Goal: Information Seeking & Learning: Learn about a topic

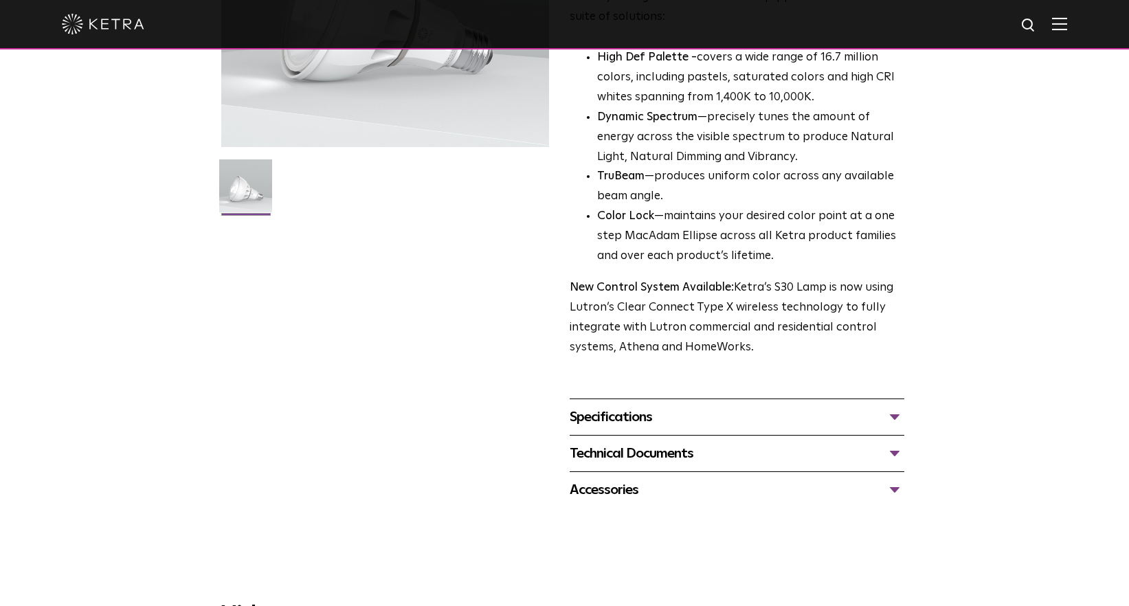
scroll to position [580, 0]
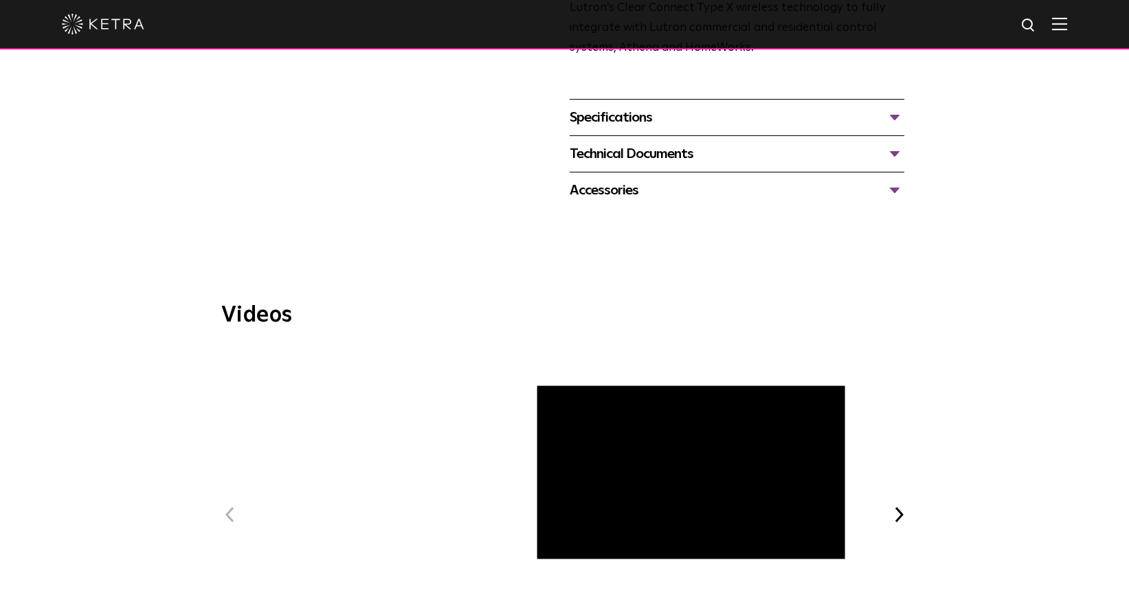
click at [624, 124] on div "Specifications" at bounding box center [736, 117] width 335 height 22
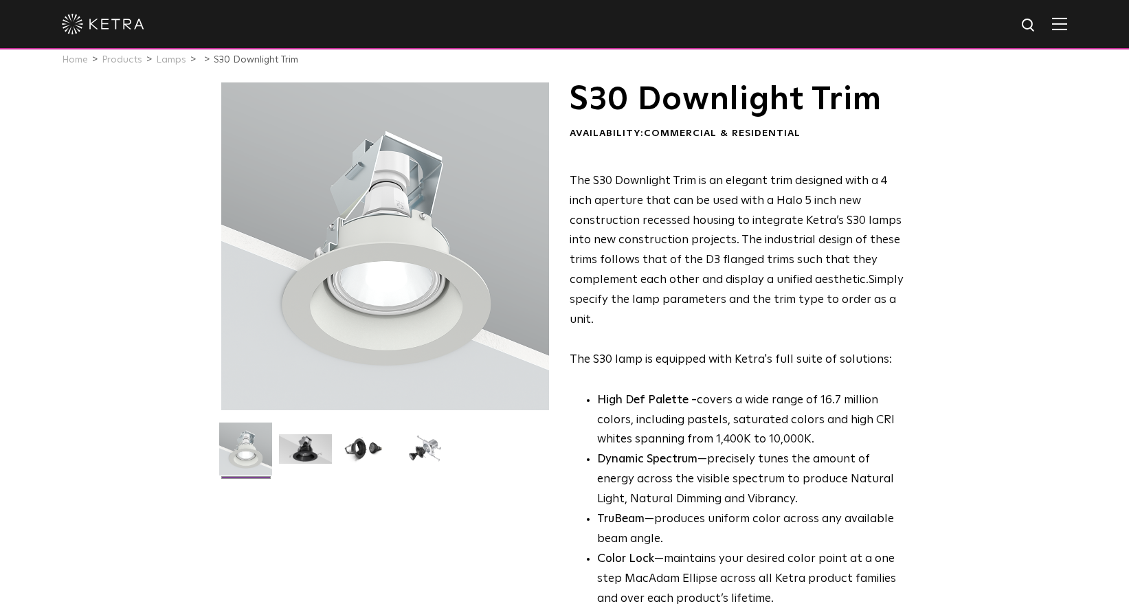
scroll to position [19, 0]
click at [424, 436] on img at bounding box center [424, 453] width 53 height 40
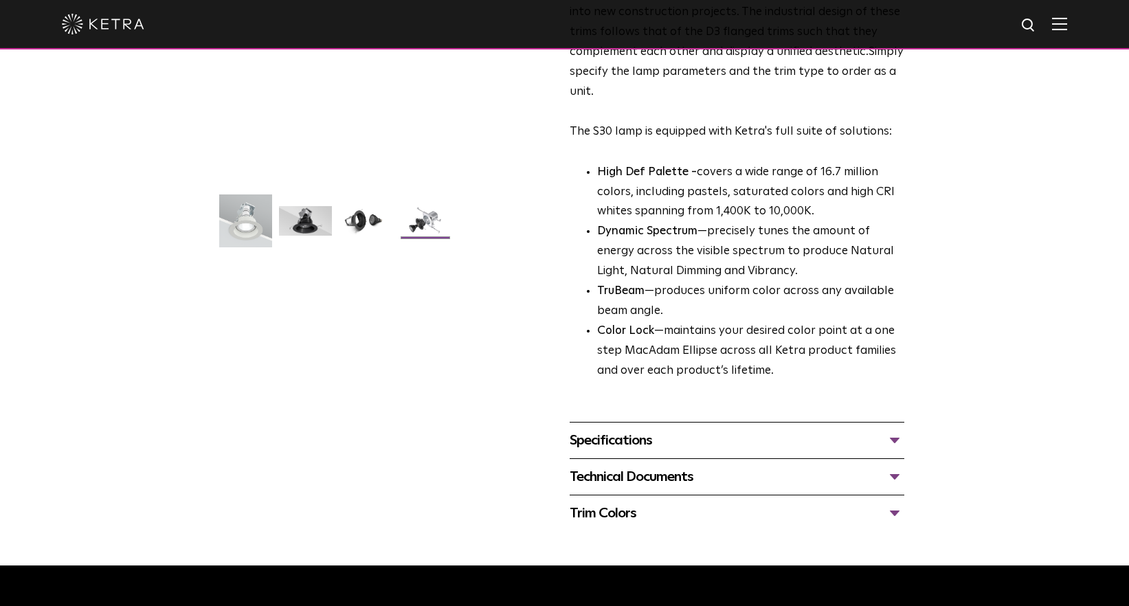
scroll to position [275, 0]
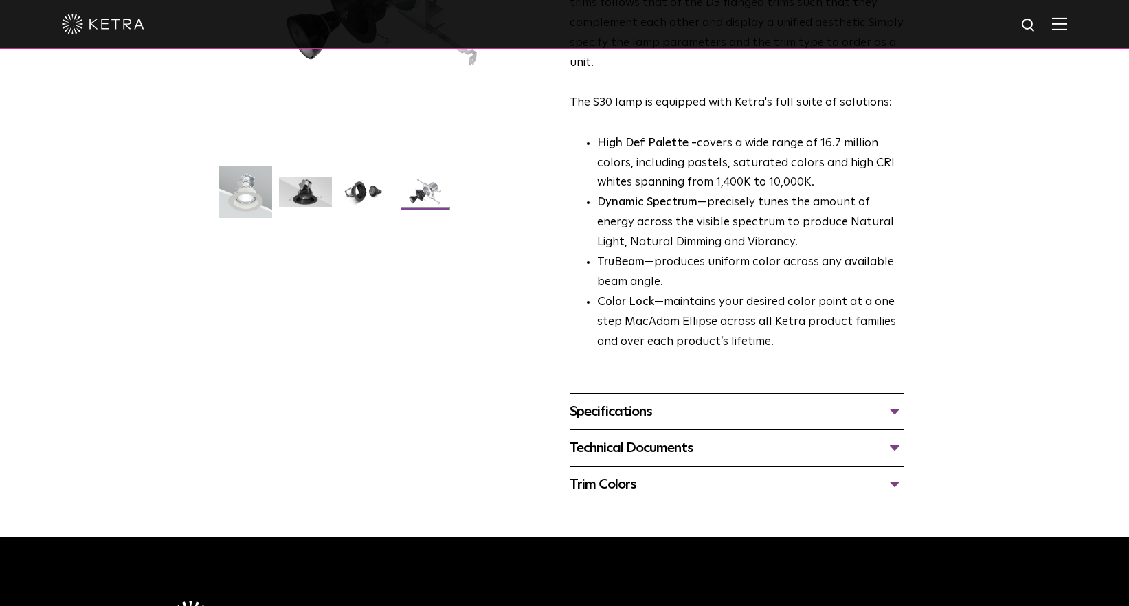
click at [613, 409] on div "Specifications" at bounding box center [736, 411] width 335 height 22
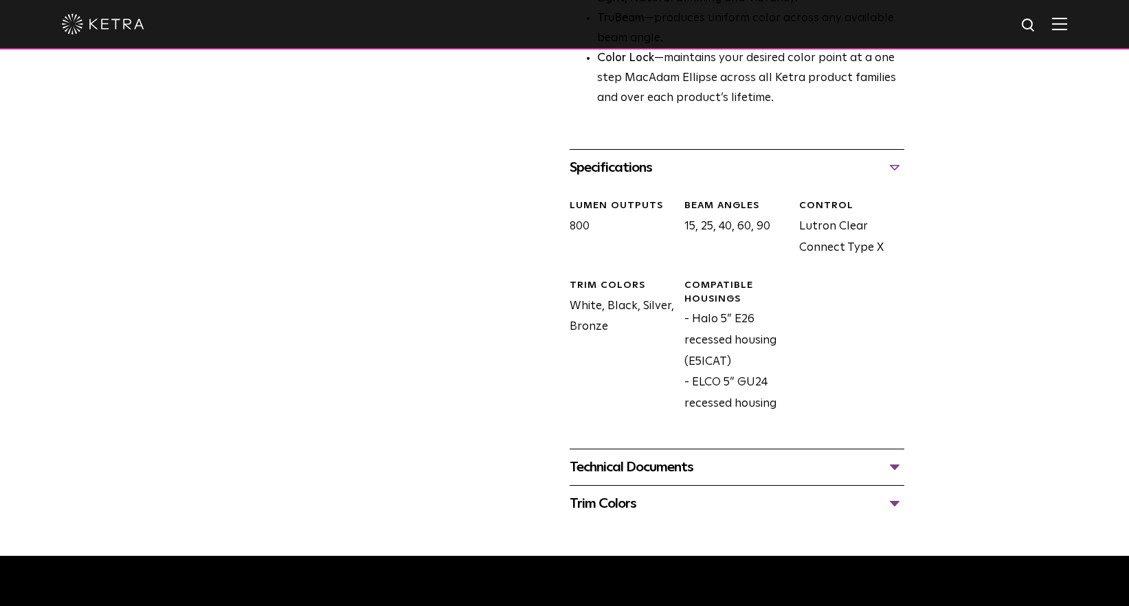
scroll to position [521, 0]
